Goal: Transaction & Acquisition: Obtain resource

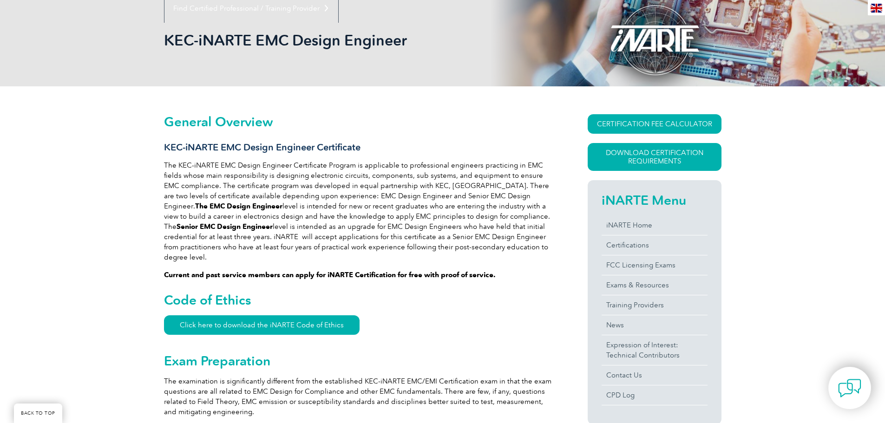
scroll to position [93, 0]
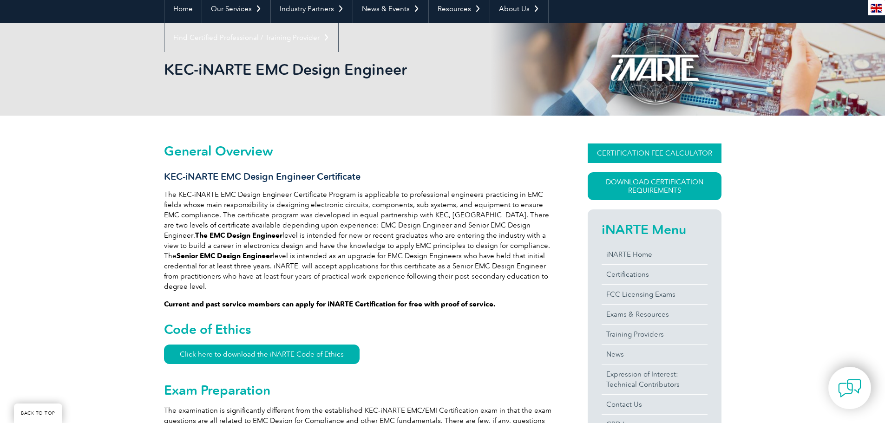
click at [620, 149] on link "CERTIFICATION FEE CALCULATOR" at bounding box center [655, 154] width 134 height 20
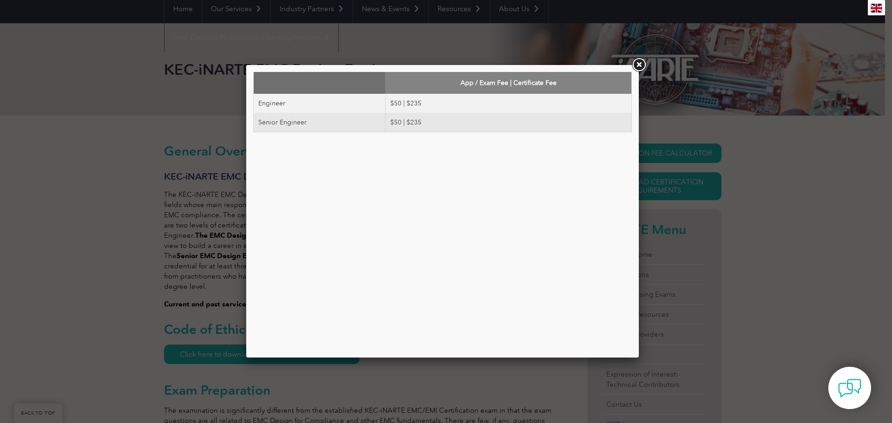
click at [638, 65] on link at bounding box center [639, 65] width 17 height 17
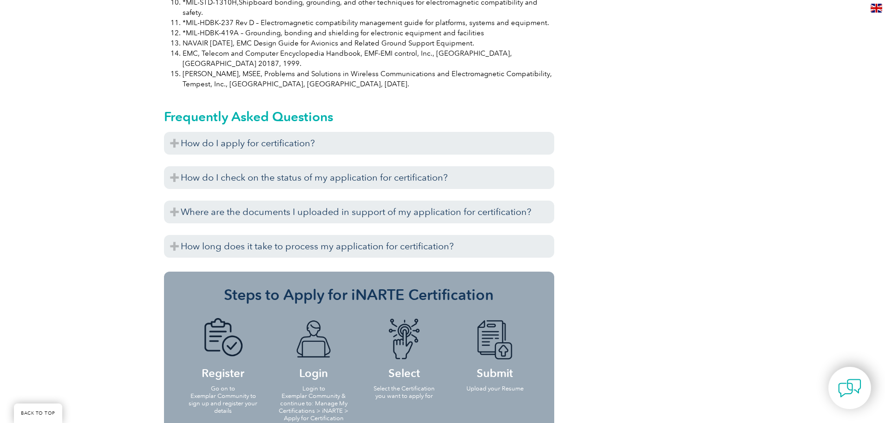
scroll to position [976, 0]
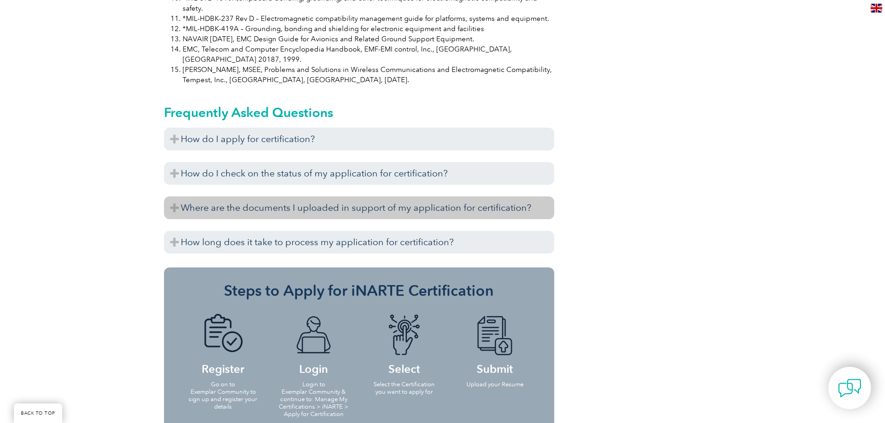
click at [340, 197] on h3 "Where are the documents I uploaded in support of my application for certificati…" at bounding box center [359, 208] width 390 height 23
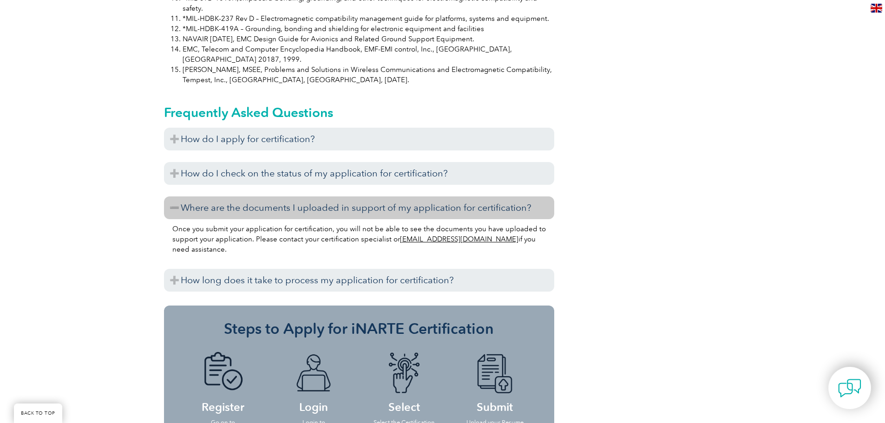
click at [340, 197] on h3 "Where are the documents I uploaded in support of my application for certificati…" at bounding box center [359, 208] width 390 height 23
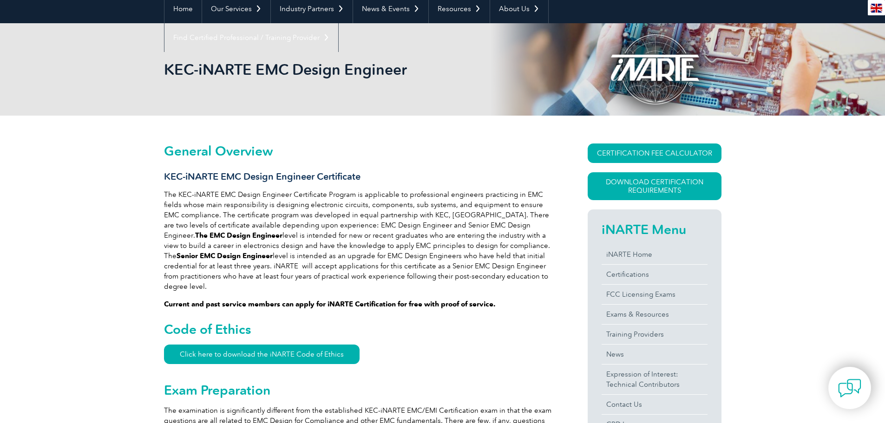
scroll to position [87, 0]
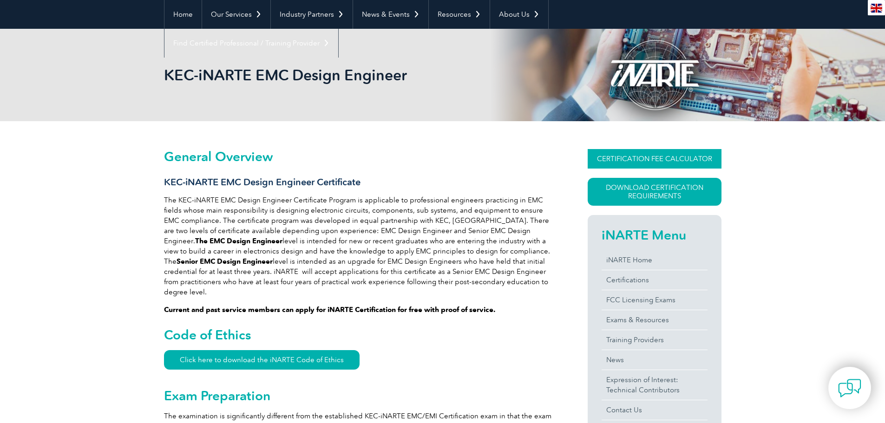
click at [662, 161] on link "CERTIFICATION FEE CALCULATOR" at bounding box center [655, 159] width 134 height 20
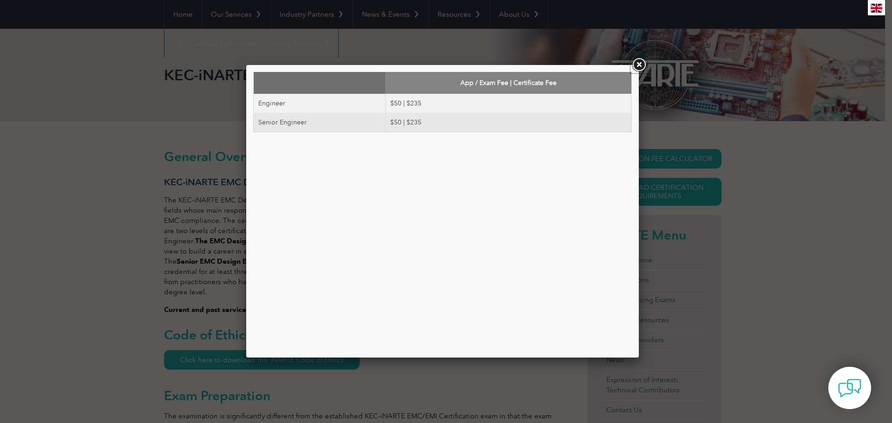
click at [642, 65] on link at bounding box center [639, 65] width 17 height 17
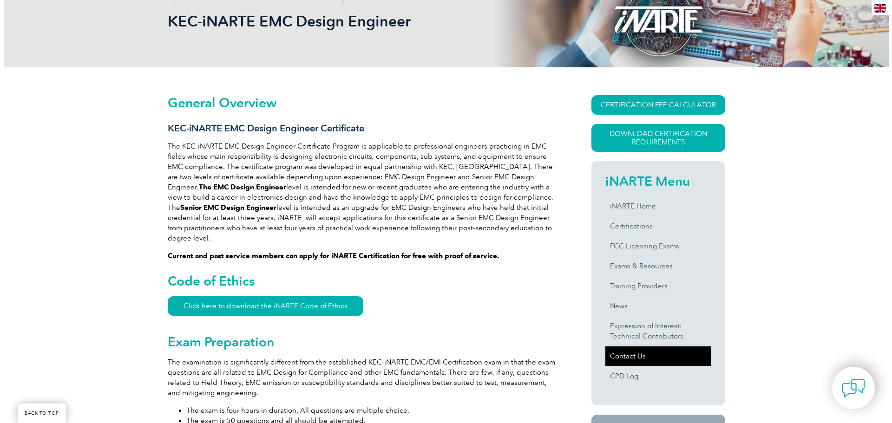
scroll to position [134, 0]
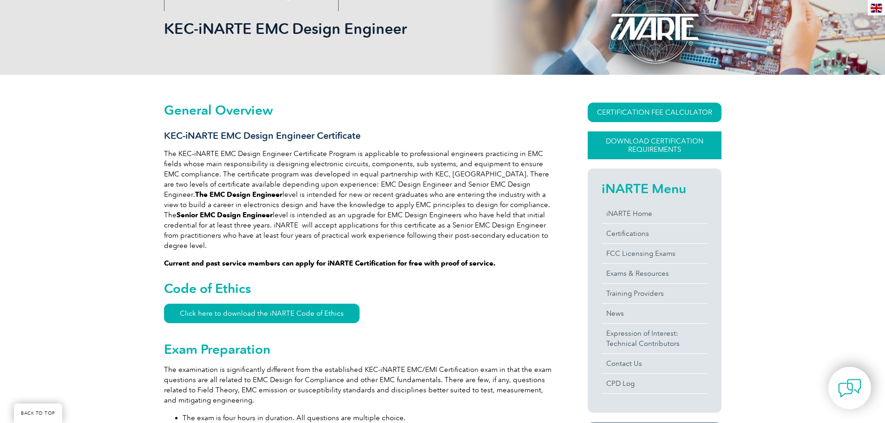
click at [653, 147] on link "Download Certification Requirements" at bounding box center [655, 146] width 134 height 28
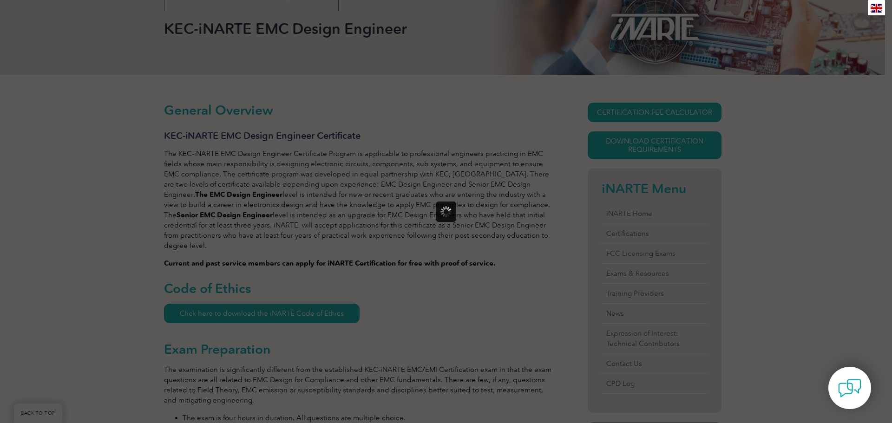
scroll to position [0, 0]
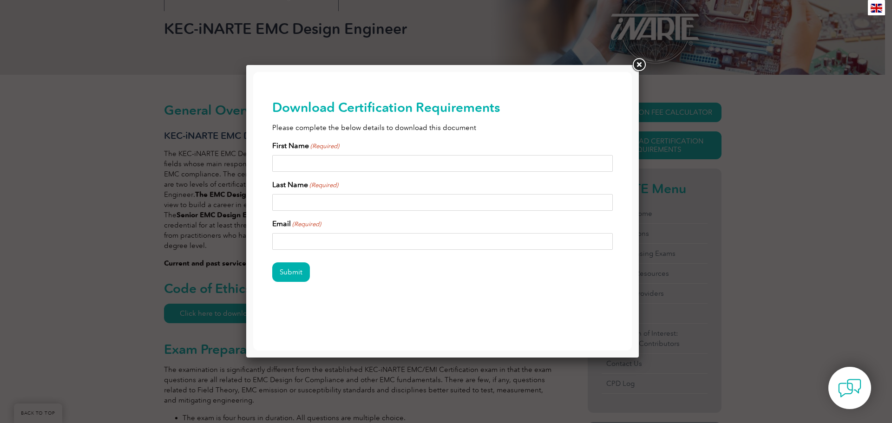
click at [319, 158] on input "First Name (Required)" at bounding box center [442, 163] width 341 height 17
type input "Shankar Raju"
type input "Raji"
type input "shankar.mitr@gmail.com"
click at [284, 272] on input "Submit" at bounding box center [291, 273] width 38 height 20
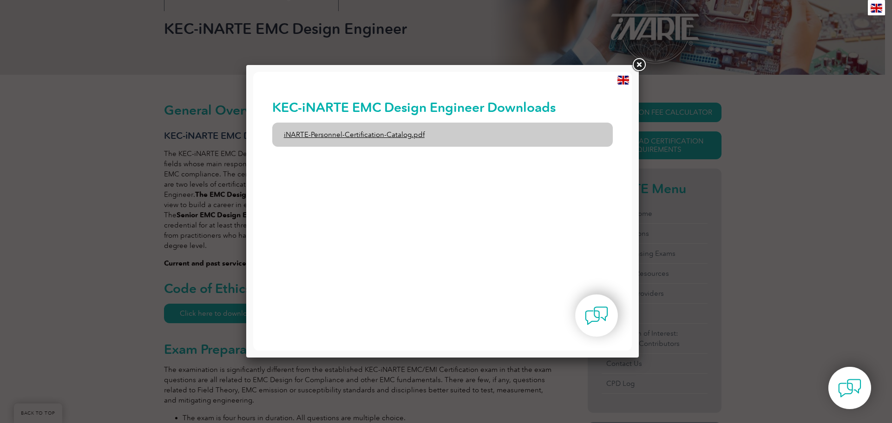
click at [386, 134] on link "iNARTE-Personnel-Certification-Catalog.pdf" at bounding box center [442, 135] width 341 height 24
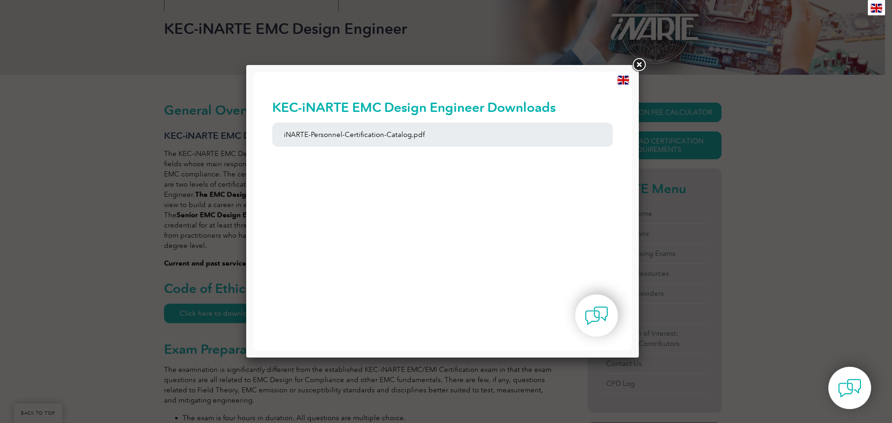
click at [638, 63] on link at bounding box center [639, 65] width 17 height 17
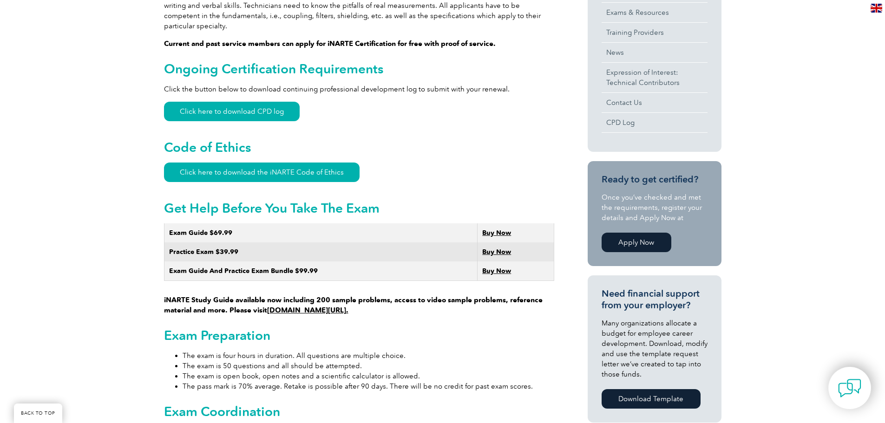
scroll to position [418, 0]
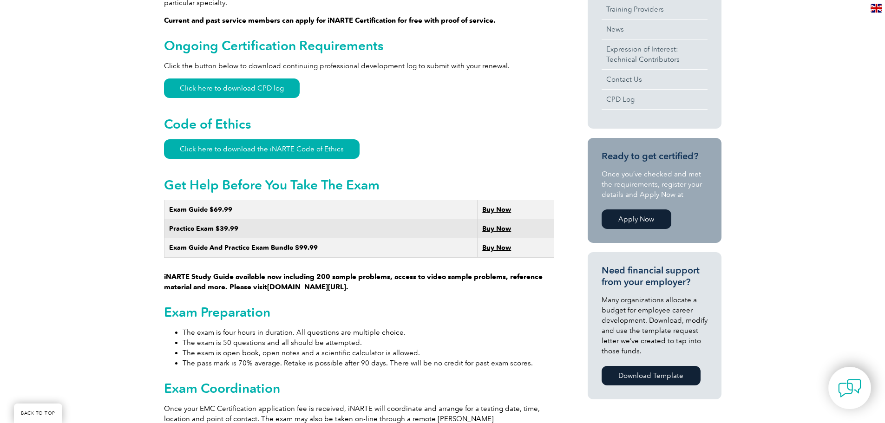
click at [313, 283] on link "[DOMAIN_NAME][URL]." at bounding box center [307, 287] width 81 height 8
